Goal: Transaction & Acquisition: Purchase product/service

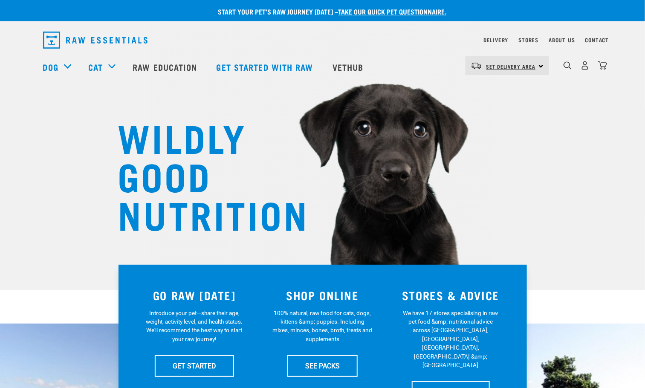
click at [508, 66] on span "Set Delivery Area" at bounding box center [510, 66] width 49 height 3
click at [568, 68] on img "dropdown navigation" at bounding box center [567, 65] width 8 height 8
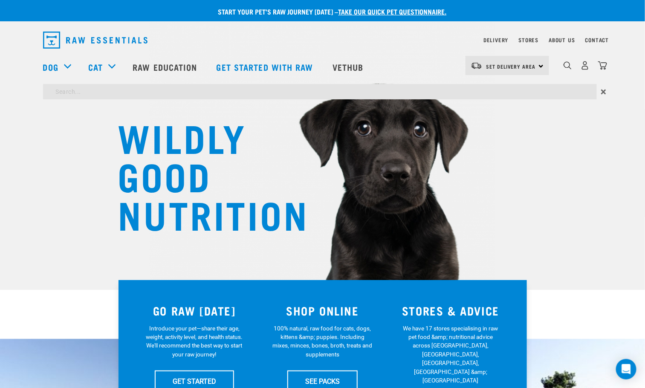
click at [131, 95] on input "search" at bounding box center [320, 91] width 554 height 15
type input "MEGASPORE"
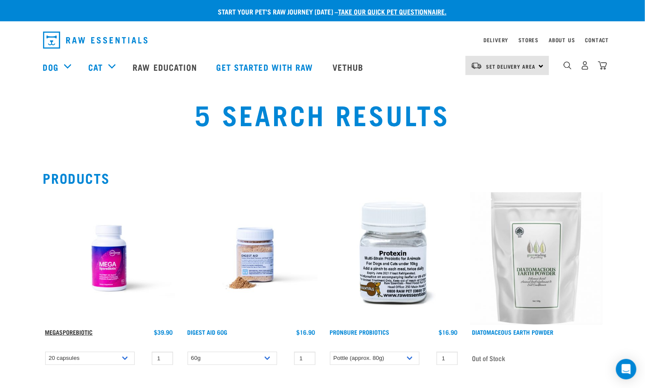
click at [66, 331] on link "MegaSporeBiotic" at bounding box center [69, 331] width 48 height 3
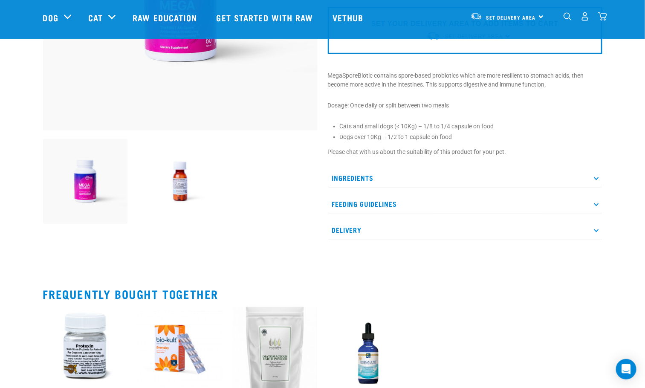
scroll to position [198, 0]
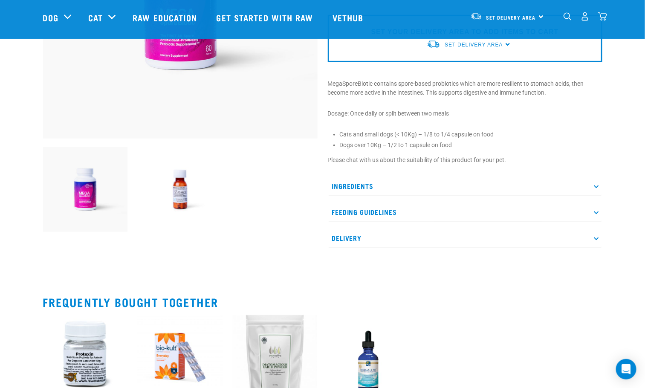
click at [596, 185] on icon at bounding box center [596, 185] width 5 height 5
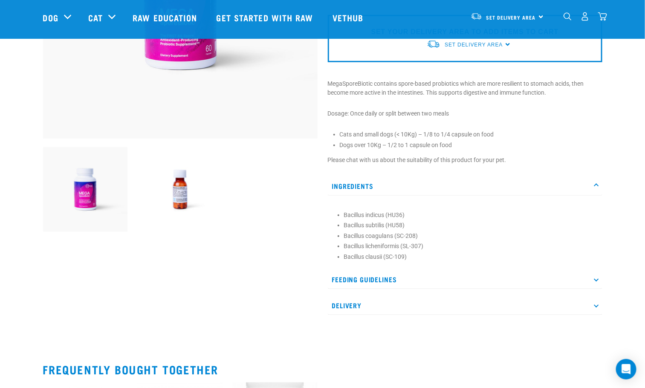
click at [596, 279] on icon at bounding box center [596, 279] width 5 height 5
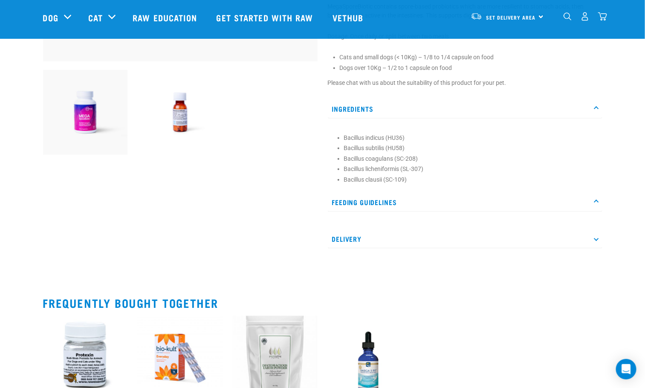
scroll to position [280, 0]
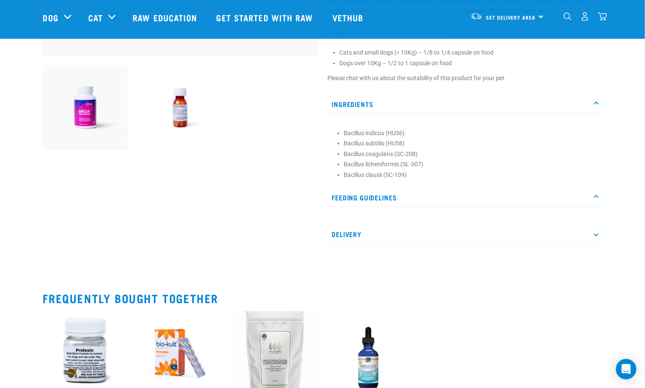
click at [596, 197] on icon at bounding box center [596, 197] width 5 height 5
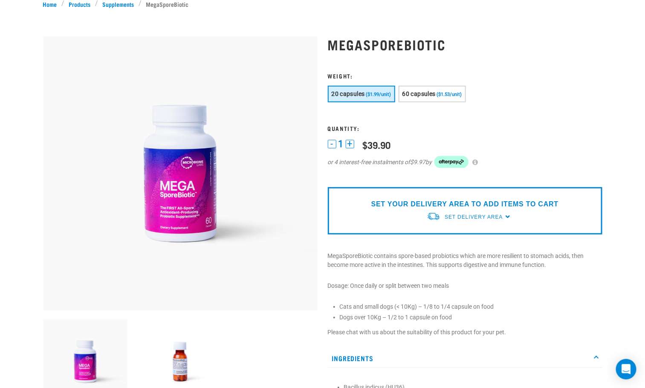
scroll to position [0, 0]
